Goal: Information Seeking & Learning: Understand process/instructions

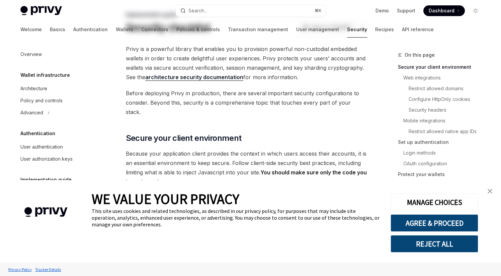
scroll to position [49, 0]
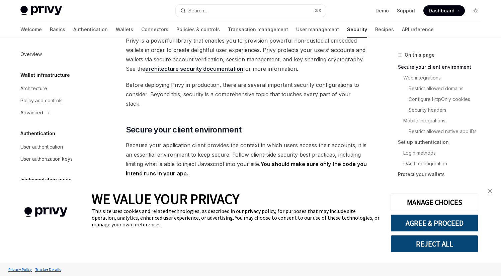
click at [489, 194] on link "close banner" at bounding box center [489, 190] width 13 height 13
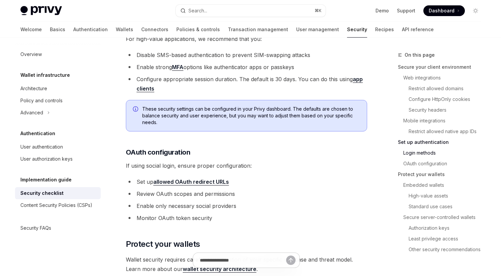
scroll to position [691, 0]
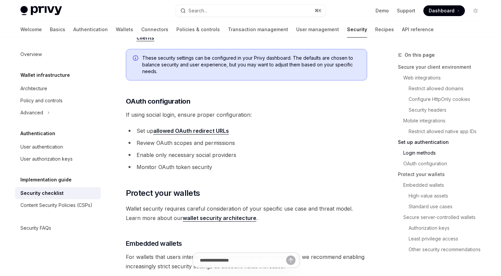
click at [197, 127] on link "allowed OAuth redirect URLs" at bounding box center [191, 130] width 76 height 7
type textarea "*"
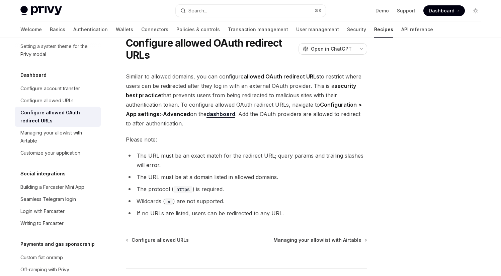
scroll to position [42, 0]
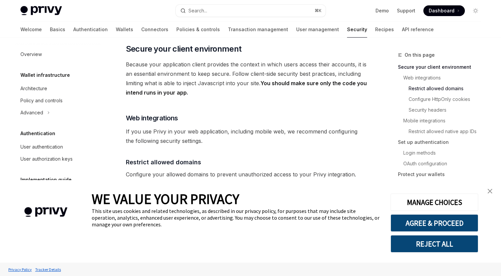
scroll to position [393, 0]
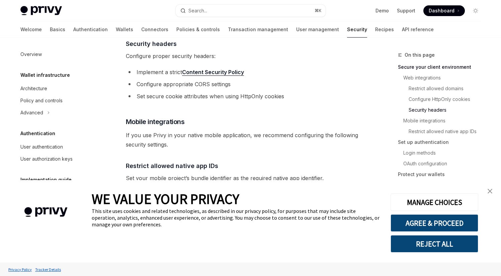
click at [491, 194] on link "close banner" at bounding box center [489, 190] width 13 height 13
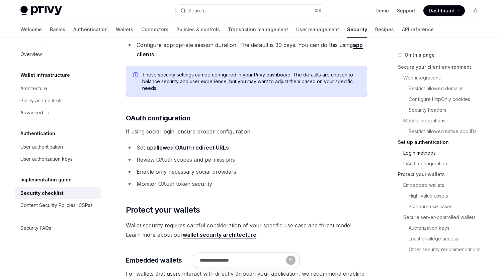
scroll to position [678, 0]
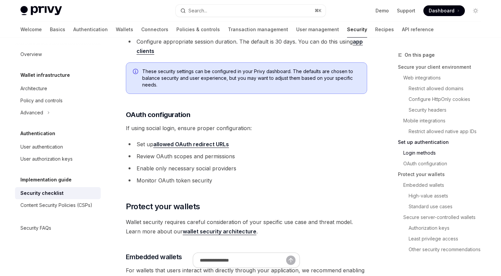
click at [211, 141] on link "allowed OAuth redirect URLs" at bounding box center [191, 144] width 76 height 7
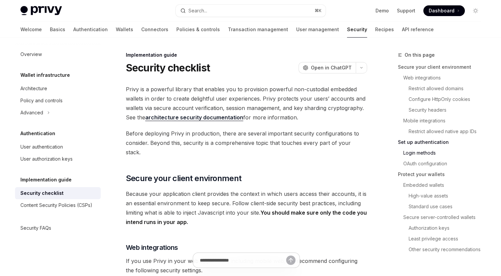
type textarea "*"
